Goal: Information Seeking & Learning: Learn about a topic

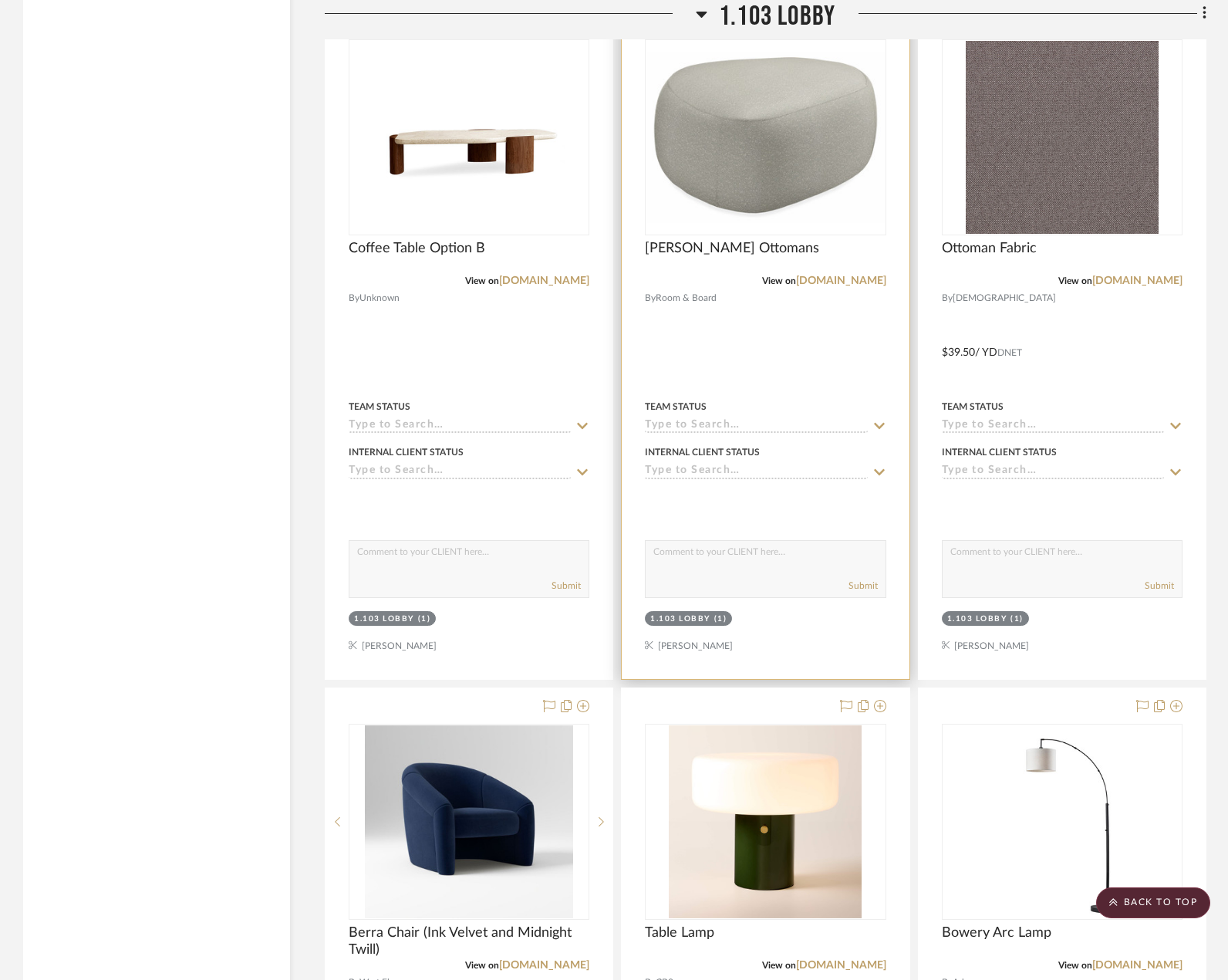
scroll to position [2545, 0]
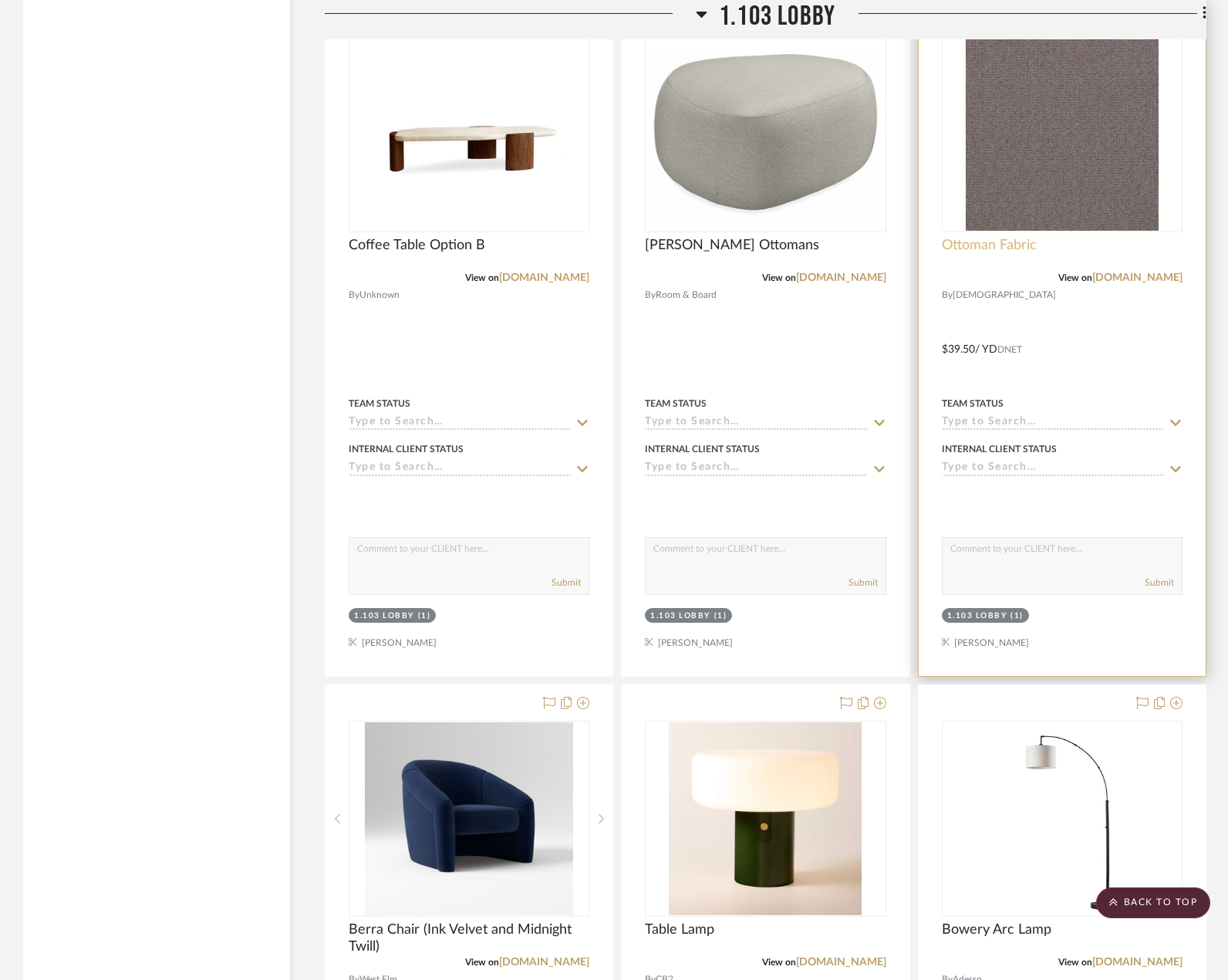
click at [1033, 250] on span "Ottoman Fabric" at bounding box center [990, 245] width 95 height 17
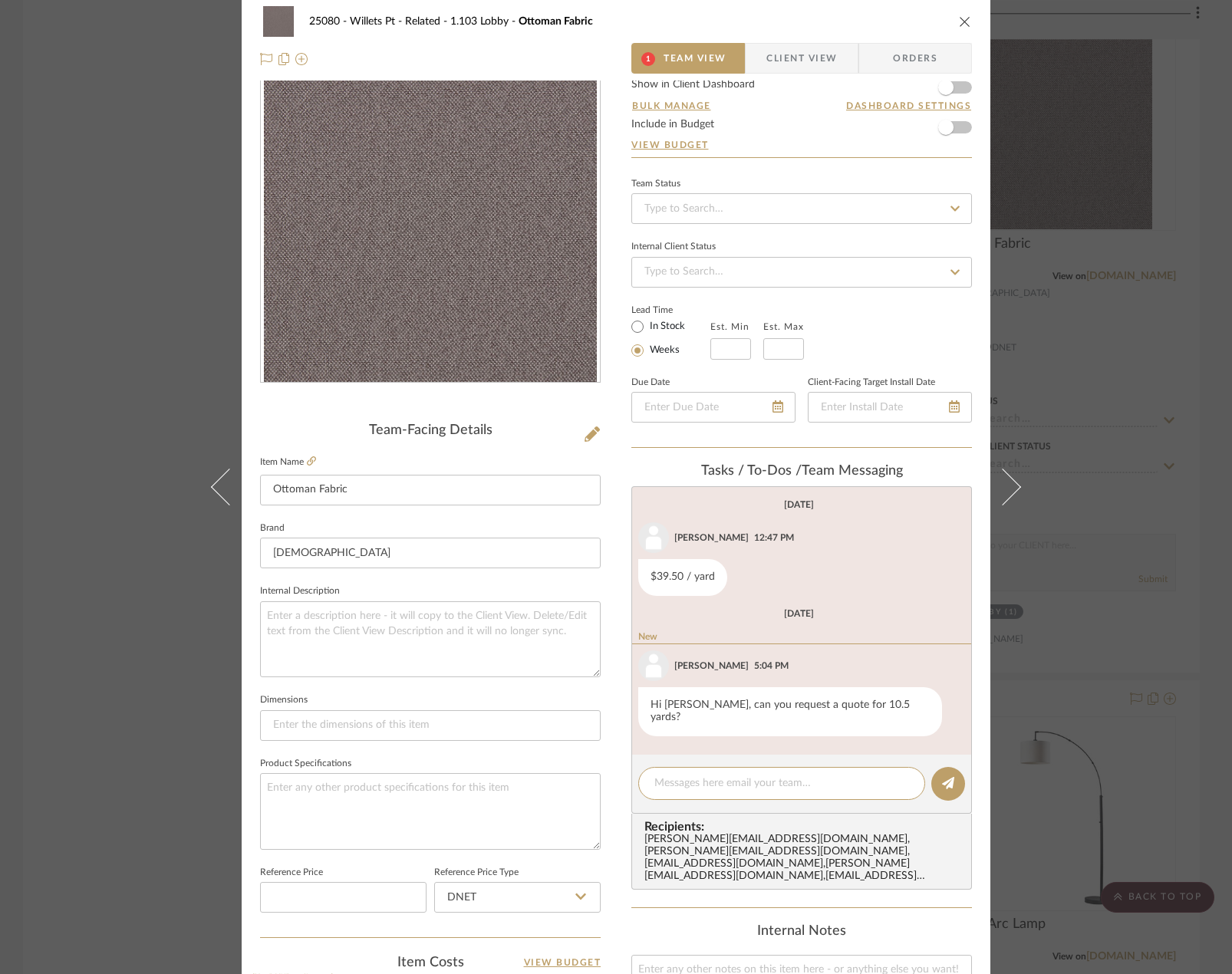
scroll to position [0, 0]
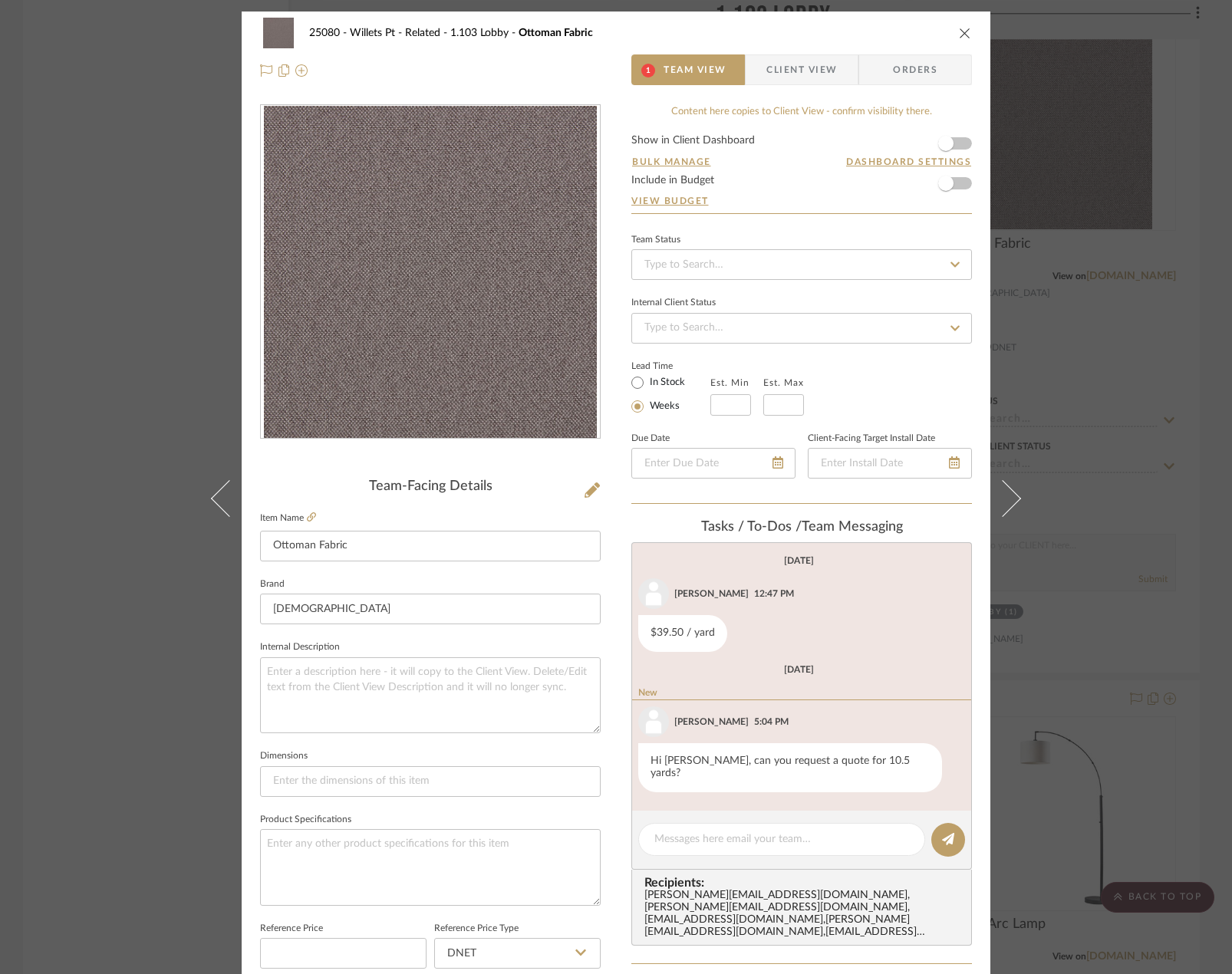
click at [148, 431] on div "25080 - Willets Pt - Related 1.103 Lobby Ottoman Fabric 1 Team View Client View…" at bounding box center [616, 487] width 1232 height 974
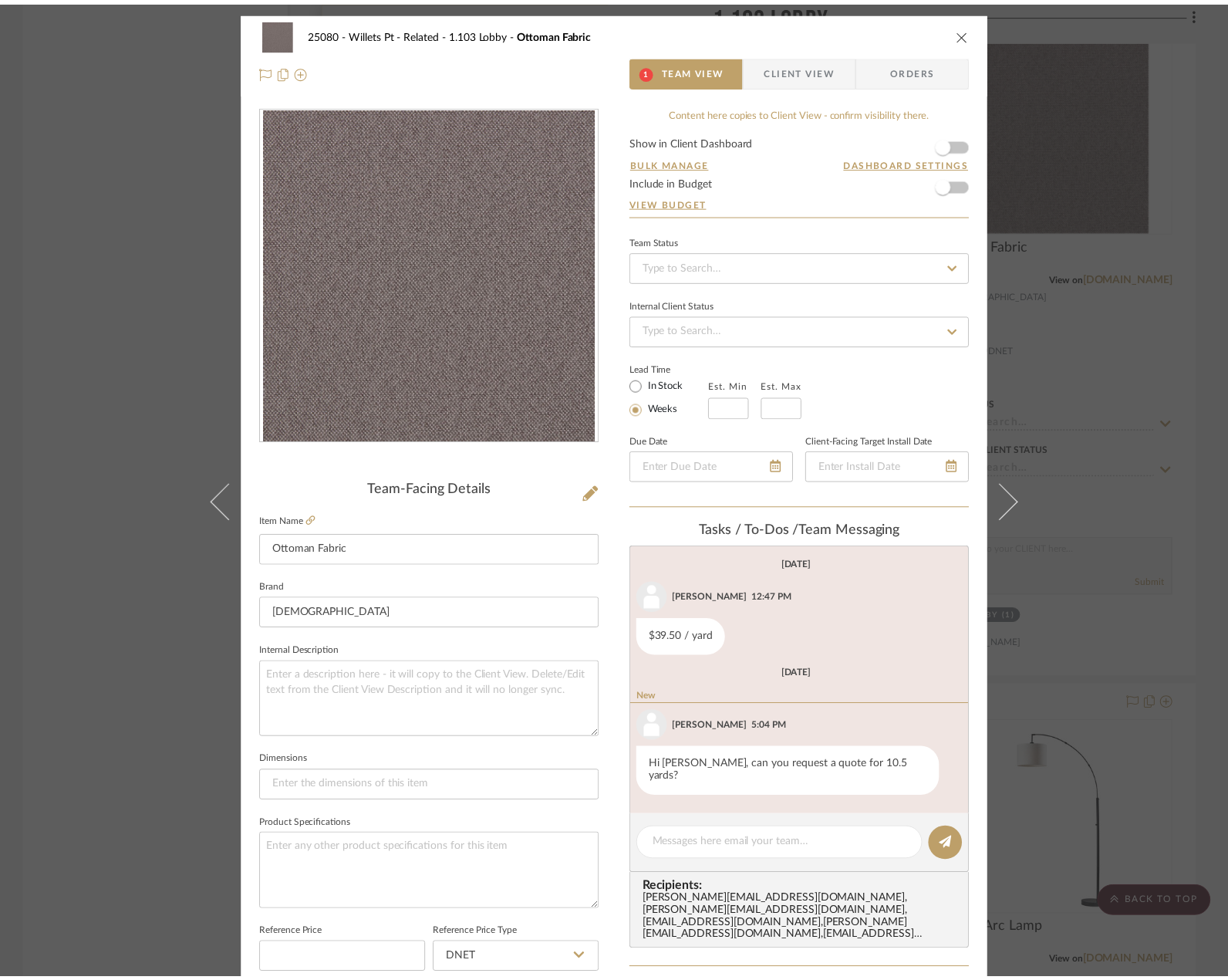
scroll to position [2545, 0]
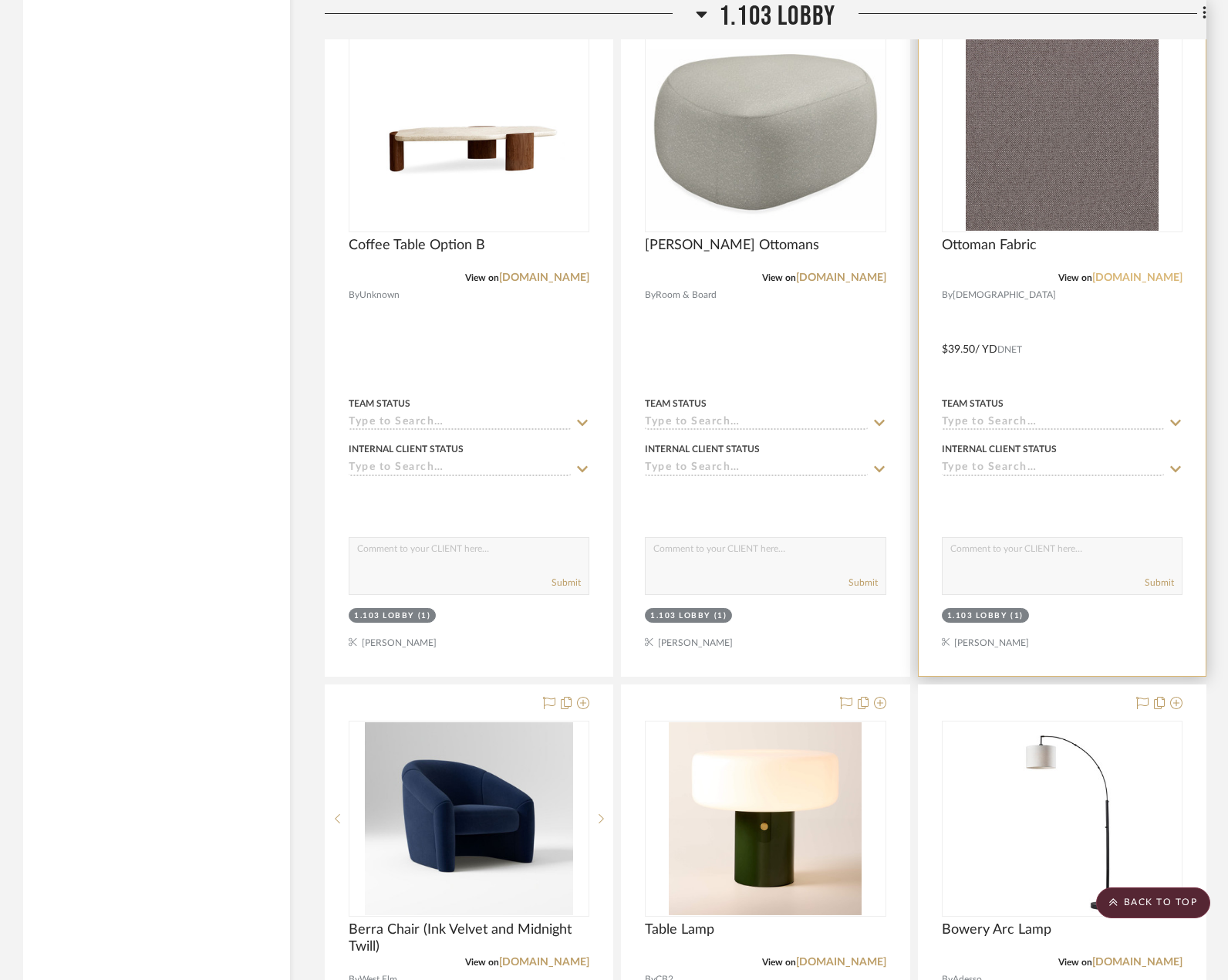
click at [1144, 277] on link "[DOMAIN_NAME]" at bounding box center [1137, 277] width 90 height 11
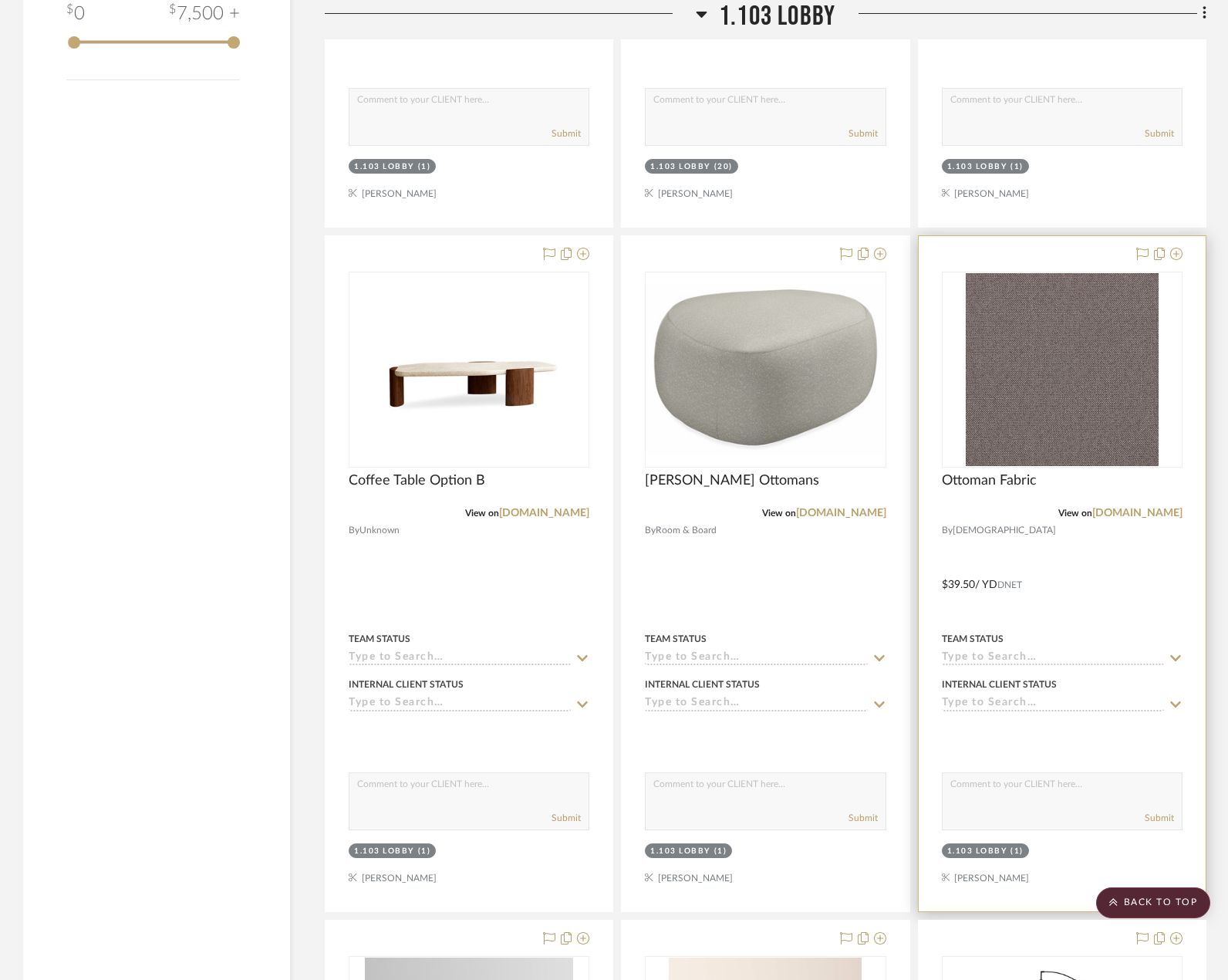
scroll to position [2391, 0]
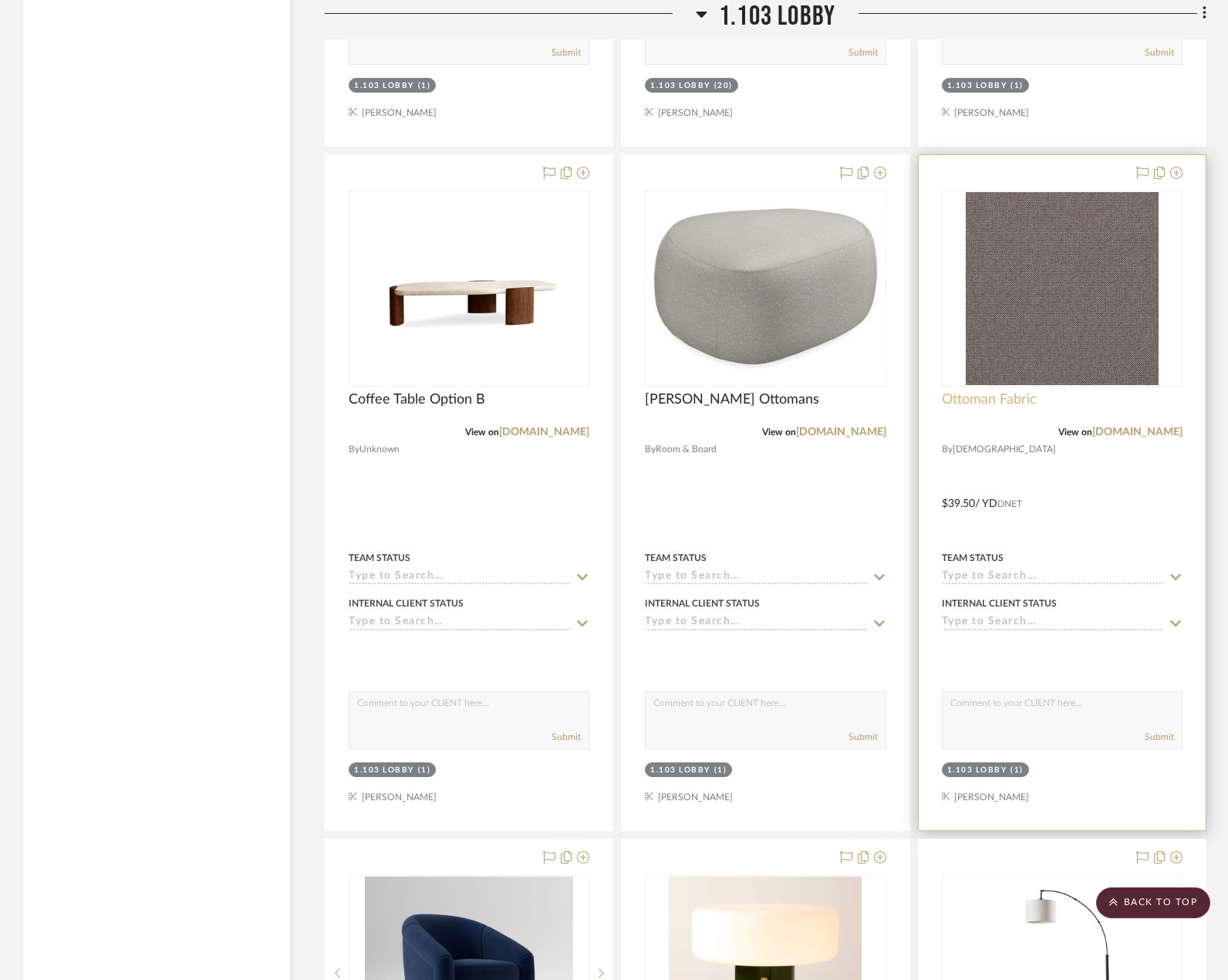
click at [1026, 399] on span "Ottoman Fabric" at bounding box center [990, 400] width 95 height 17
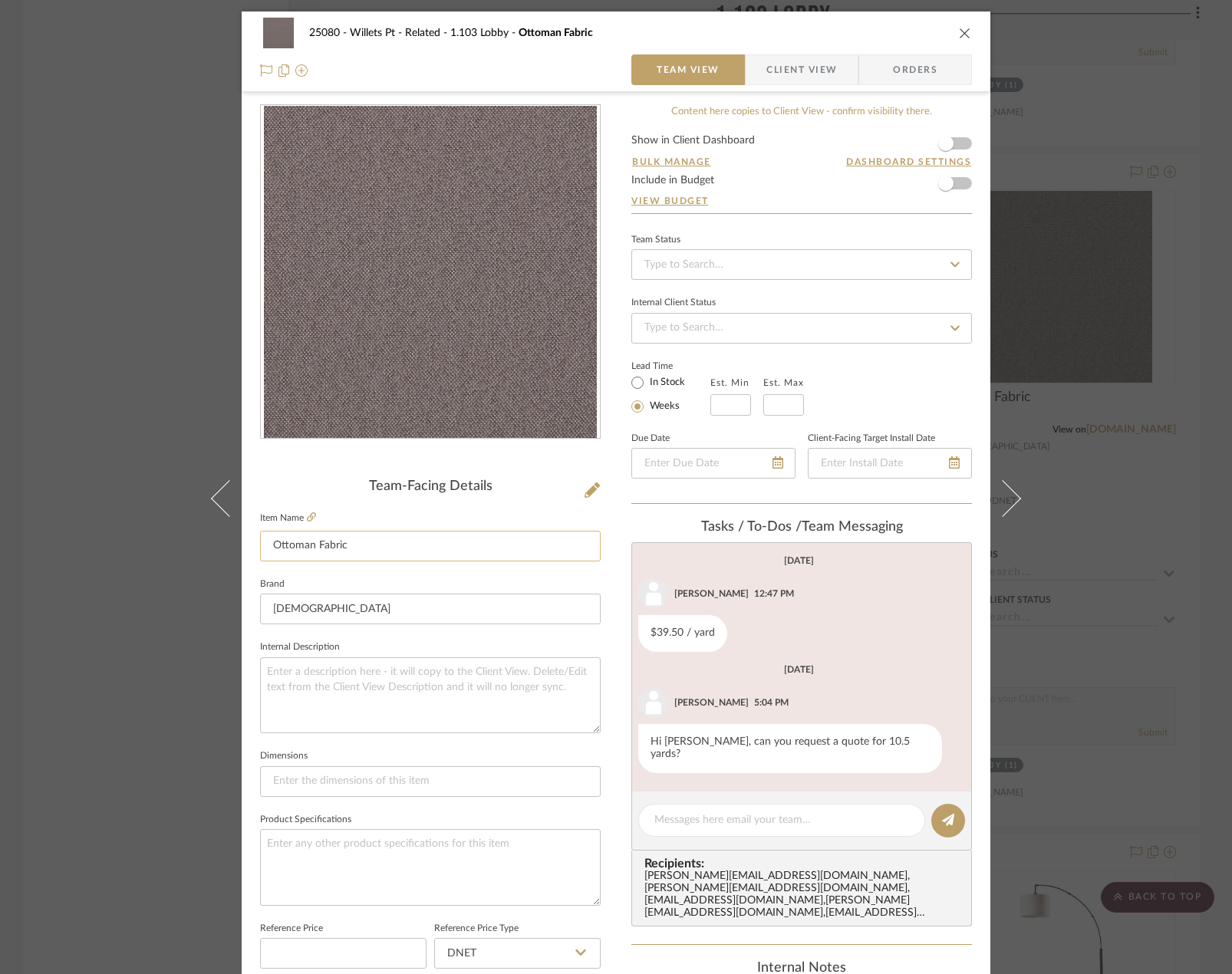
scroll to position [113, 0]
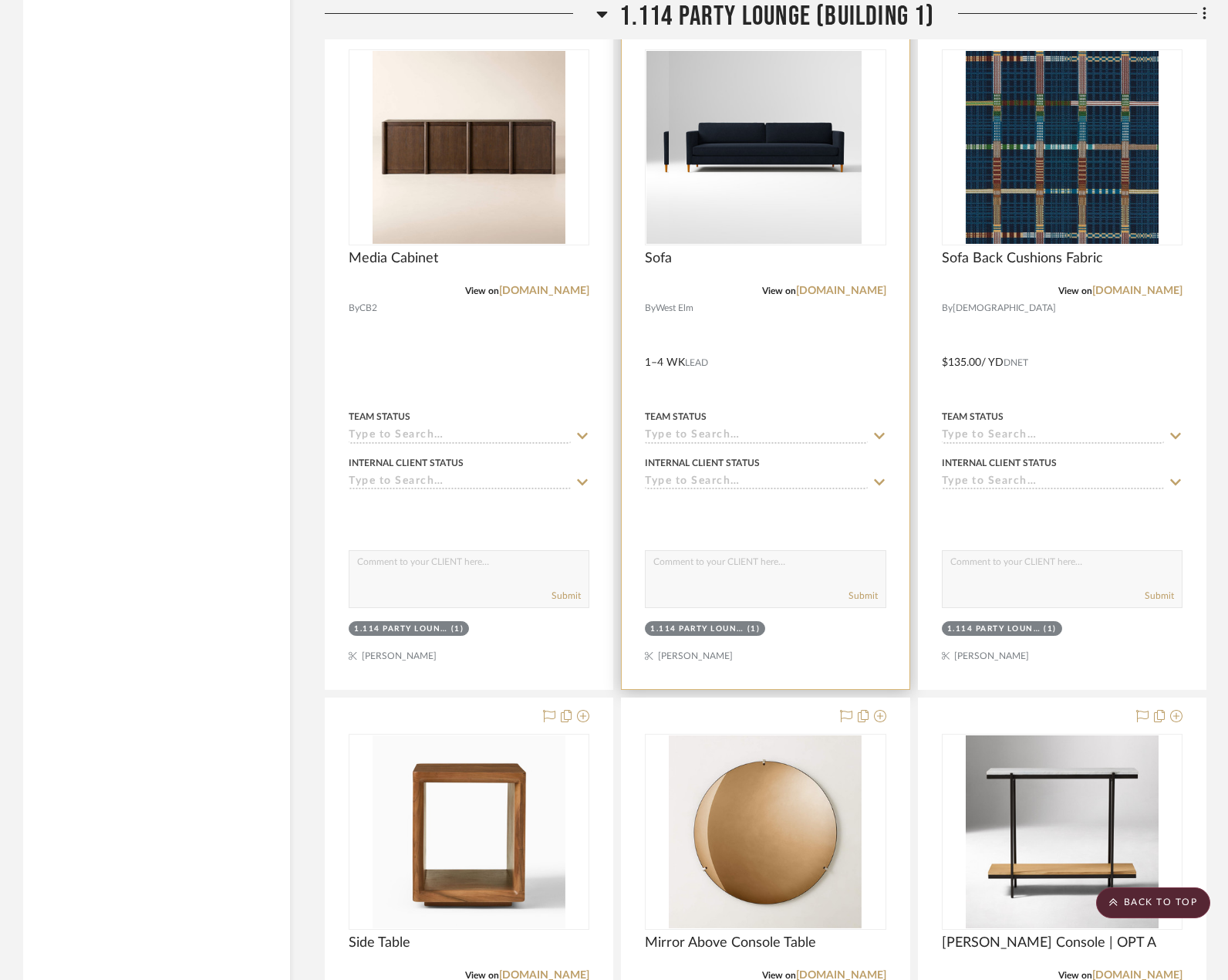
scroll to position [5410, 0]
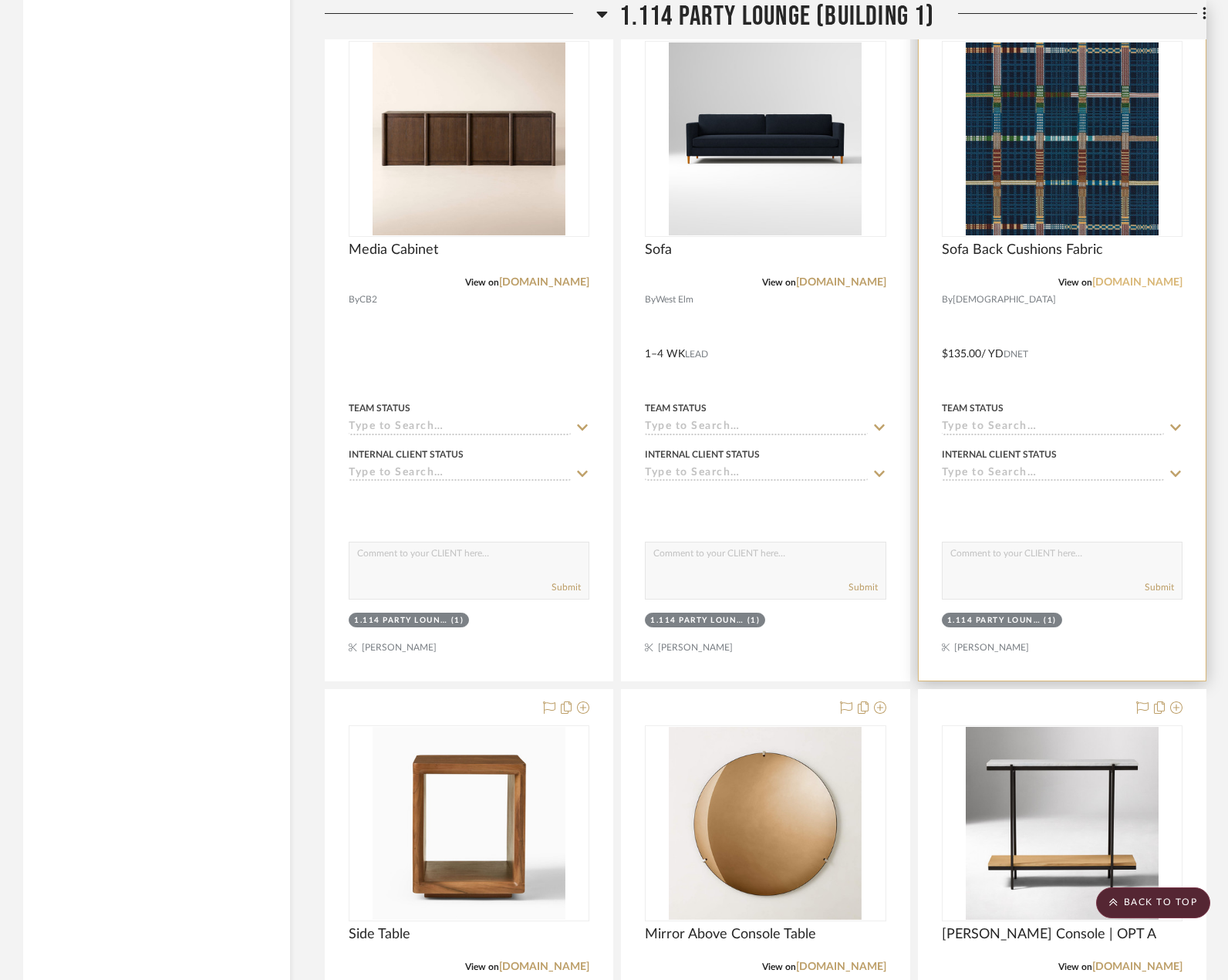
click at [1156, 282] on link "[DOMAIN_NAME]" at bounding box center [1137, 282] width 90 height 11
click at [1015, 258] on span "Sofa Back Cushions Fabric" at bounding box center [1022, 249] width 161 height 17
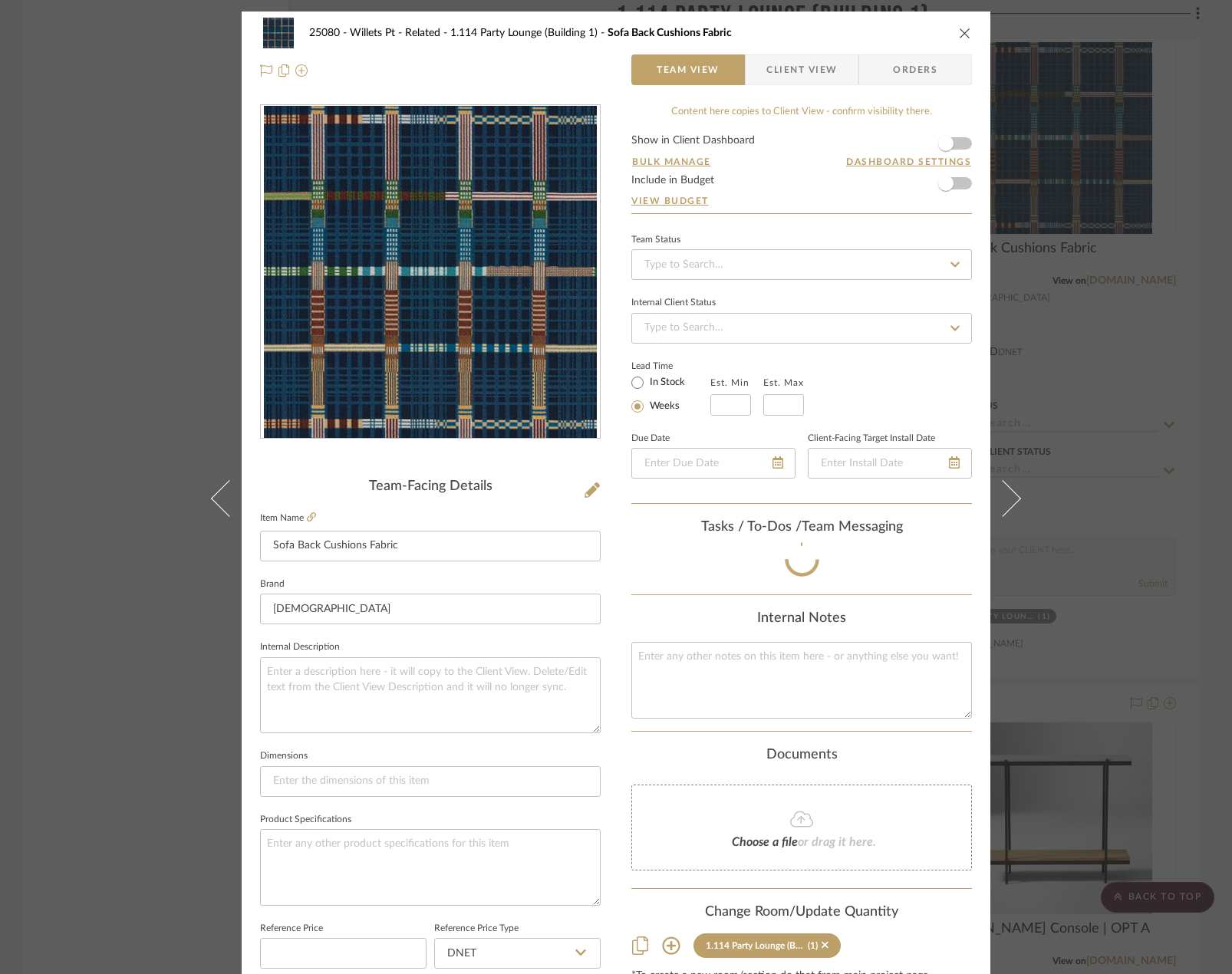
scroll to position [132, 0]
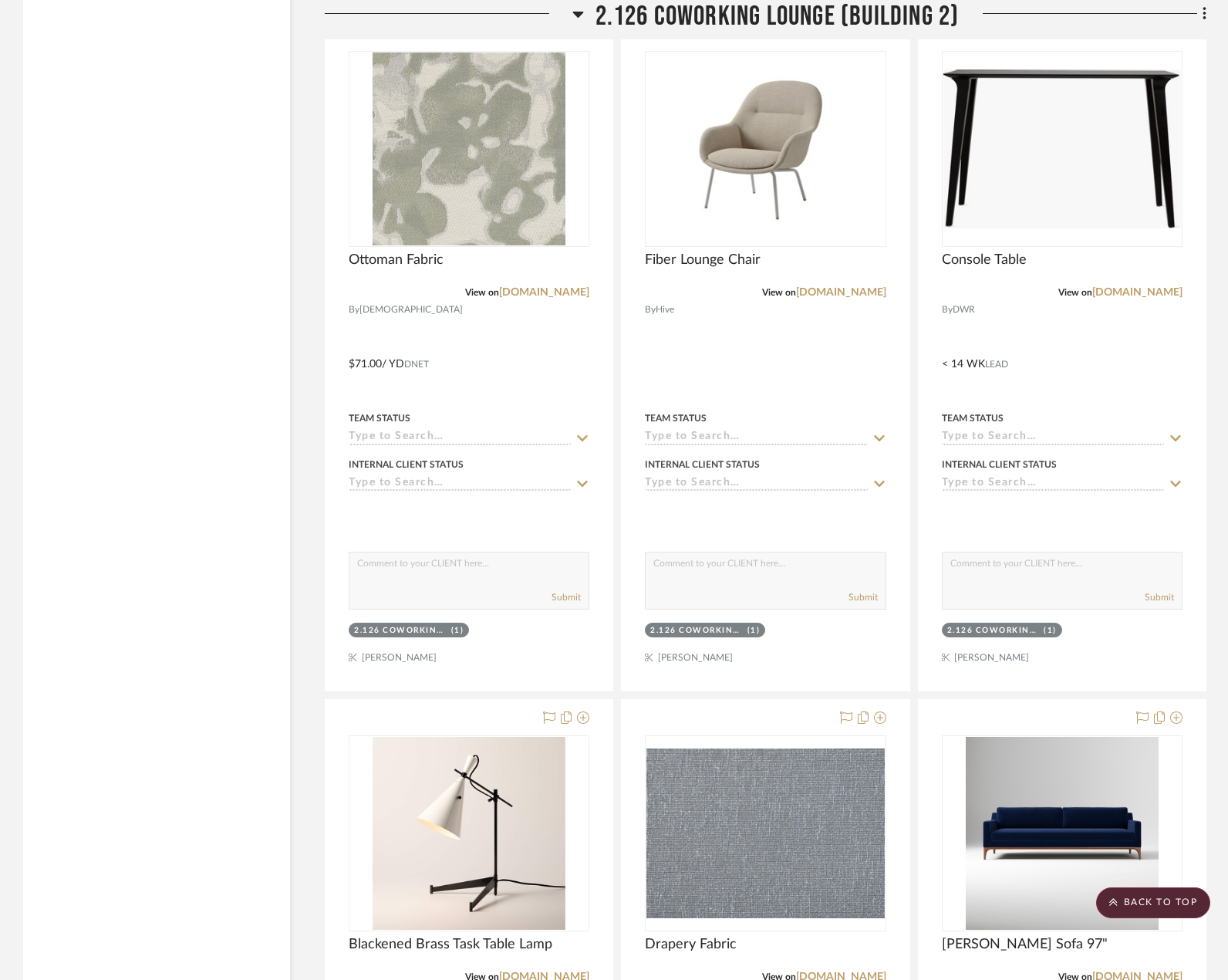
scroll to position [8276, 0]
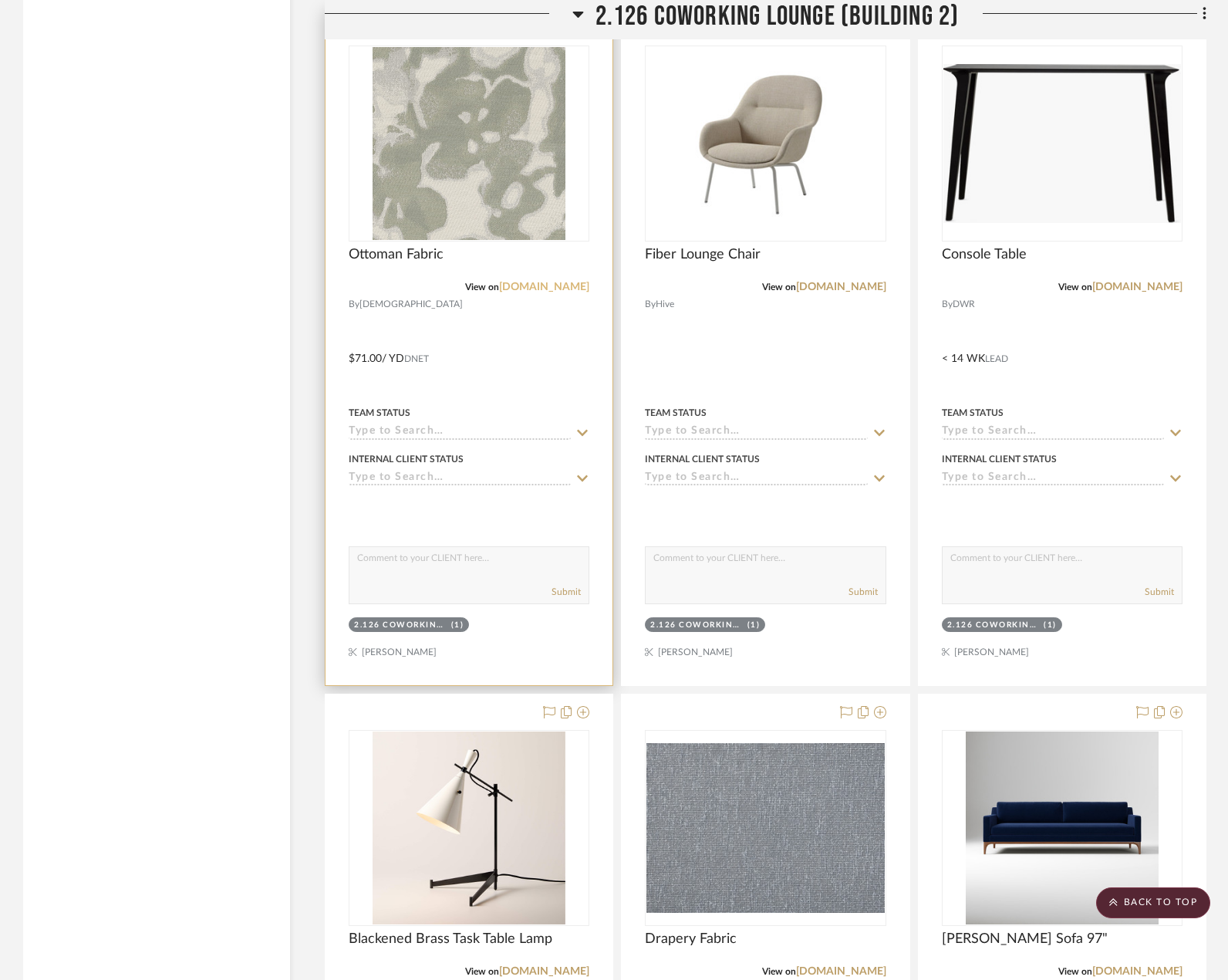
click at [549, 285] on link "[DOMAIN_NAME]" at bounding box center [544, 287] width 90 height 11
click at [423, 253] on span "Ottoman Fabric" at bounding box center [396, 254] width 95 height 17
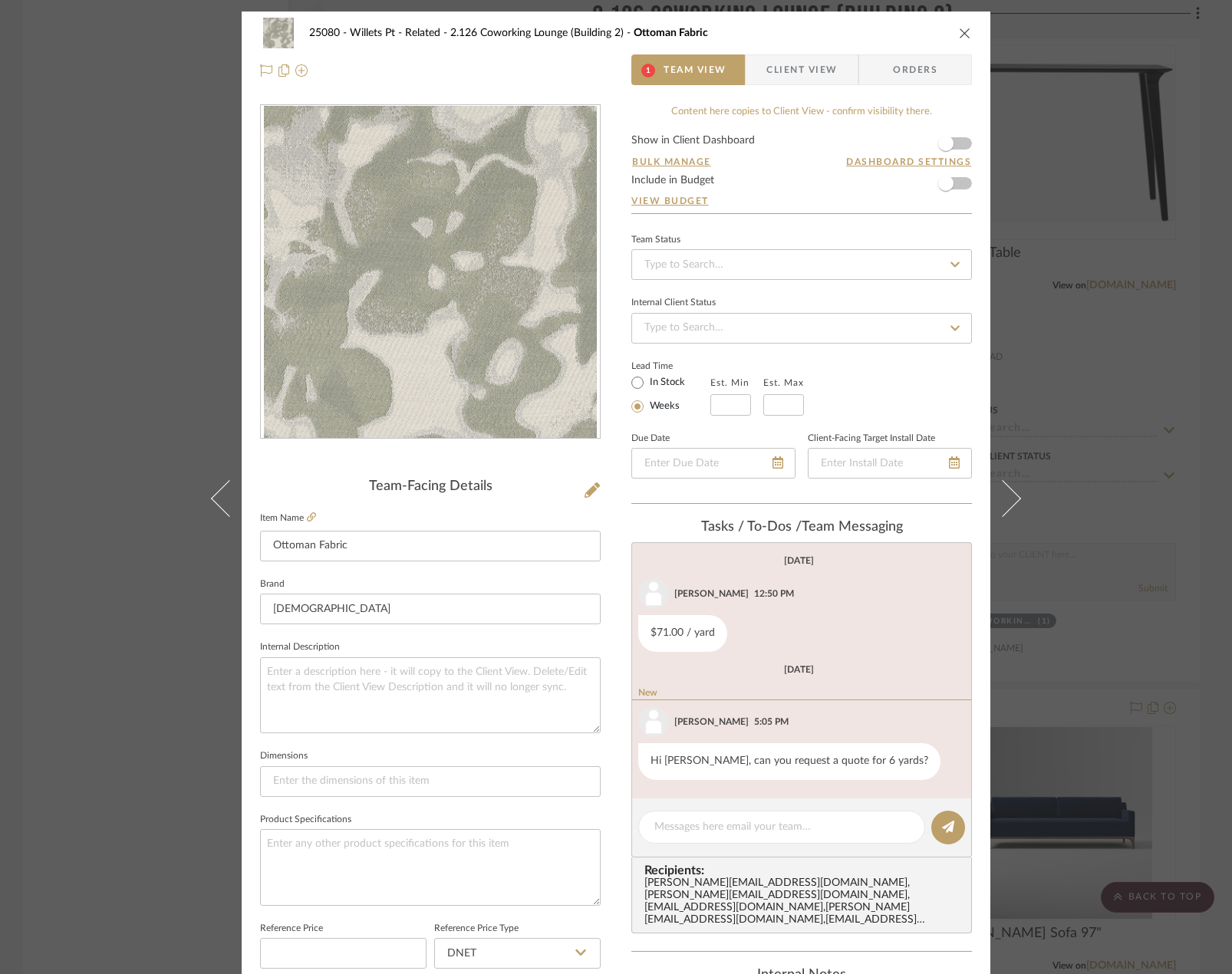
scroll to position [82, 0]
